Goal: Use online tool/utility: Utilize a website feature to perform a specific function

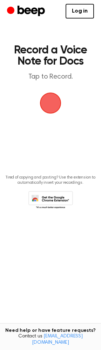
click at [52, 104] on span "button" at bounding box center [50, 103] width 33 height 33
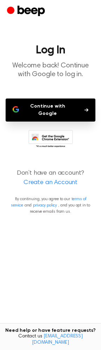
click at [34, 105] on button "Continue with Google" at bounding box center [50, 110] width 89 height 23
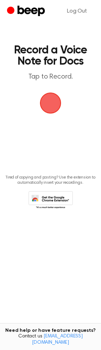
click at [56, 105] on span "button" at bounding box center [50, 103] width 37 height 37
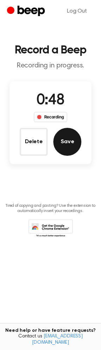
click at [65, 140] on button "Save" at bounding box center [67, 142] width 28 height 28
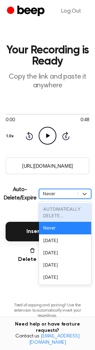
click at [66, 194] on div "Never" at bounding box center [59, 193] width 32 height 7
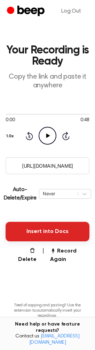
click at [35, 229] on button "Insert into Docs" at bounding box center [48, 232] width 84 height 20
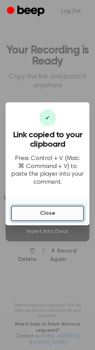
click at [39, 216] on button "Close" at bounding box center [47, 213] width 73 height 15
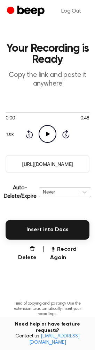
scroll to position [35, 0]
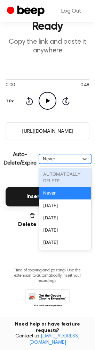
click at [50, 160] on div "Never" at bounding box center [59, 159] width 32 height 7
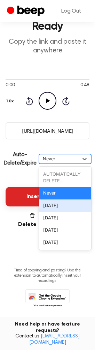
drag, startPoint x: 54, startPoint y: 208, endPoint x: 47, endPoint y: 204, distance: 8.3
click at [54, 208] on div "[DATE]" at bounding box center [65, 206] width 52 height 12
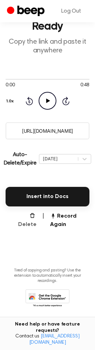
click at [27, 223] on button "Delete" at bounding box center [25, 220] width 23 height 17
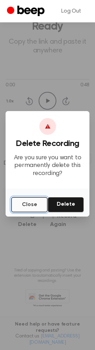
click at [24, 206] on button "Close" at bounding box center [29, 204] width 37 height 15
